Goal: Task Accomplishment & Management: Use online tool/utility

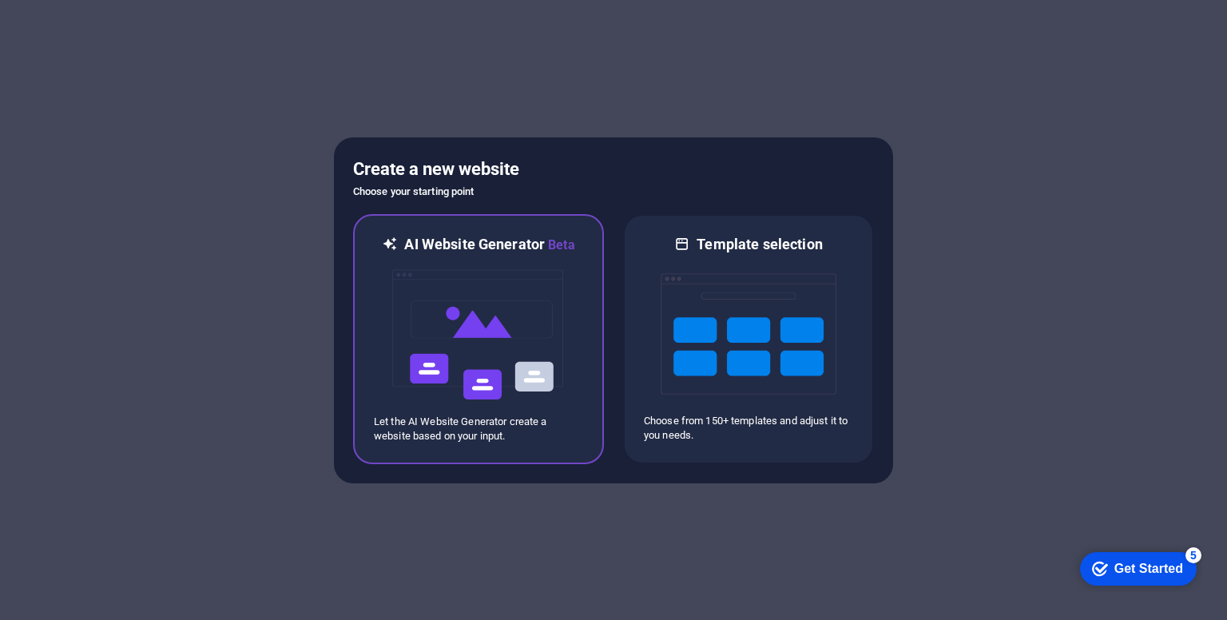
click at [585, 340] on div "AI Website Generator Beta Let the AI Website Generator create a website based o…" at bounding box center [478, 339] width 251 height 250
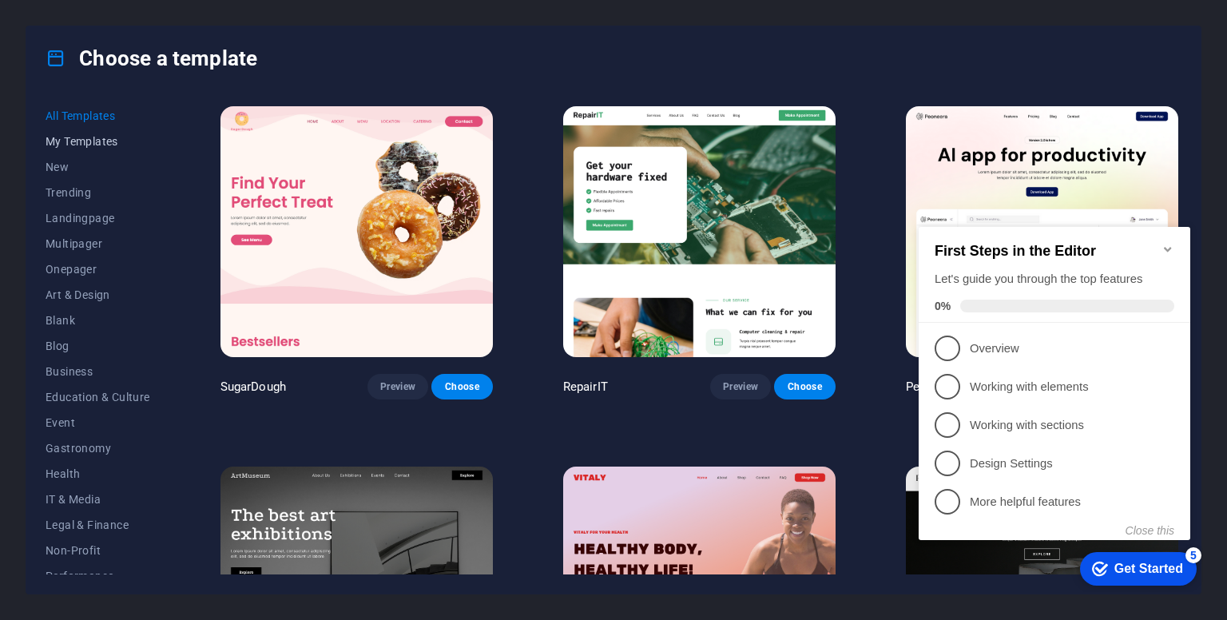
click at [66, 144] on span "My Templates" at bounding box center [98, 141] width 105 height 13
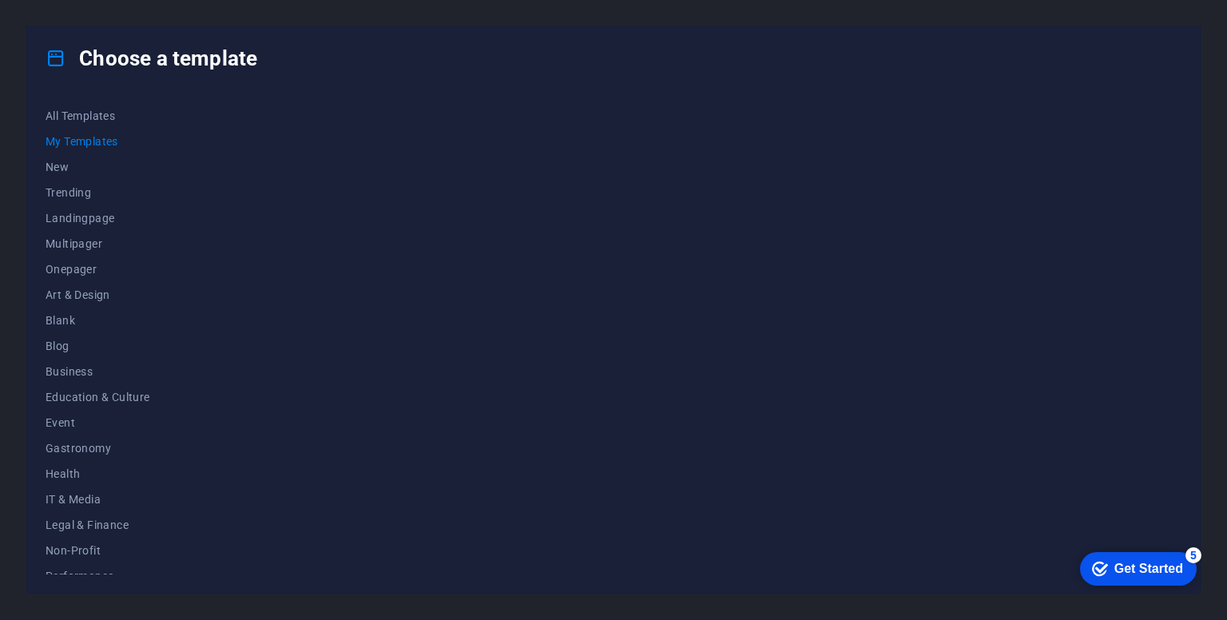
click at [294, 157] on div at bounding box center [699, 338] width 964 height 471
click at [137, 59] on h4 "Choose a template" at bounding box center [152, 59] width 212 height 26
